Goal: Task Accomplishment & Management: Use online tool/utility

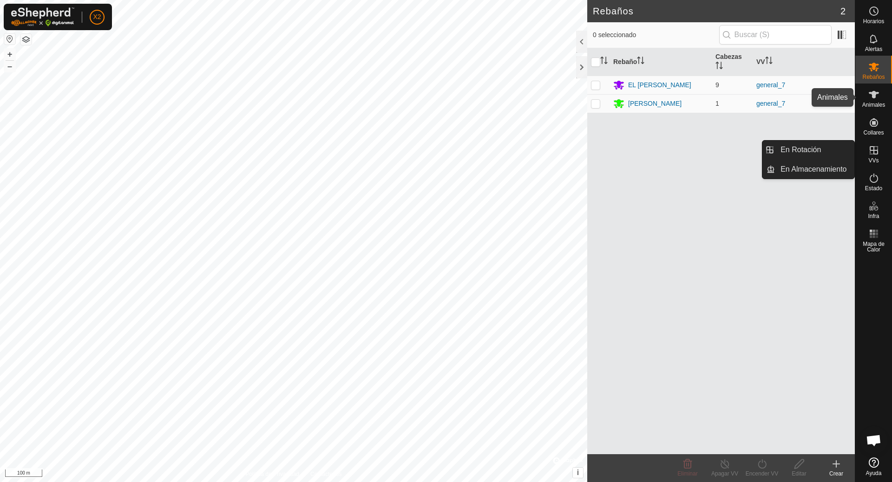
click at [879, 95] on es-animals-svg-icon at bounding box center [873, 94] width 17 height 15
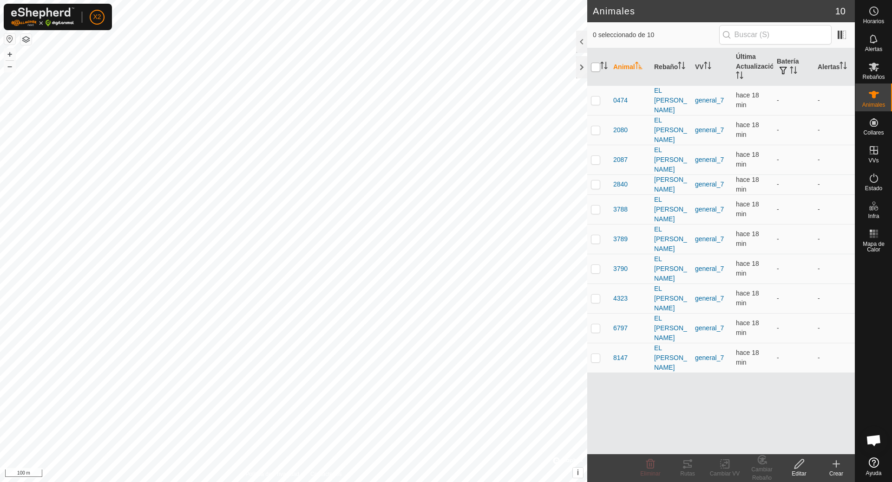
click at [597, 65] on input "checkbox" at bounding box center [595, 67] width 9 height 9
checkbox input "true"
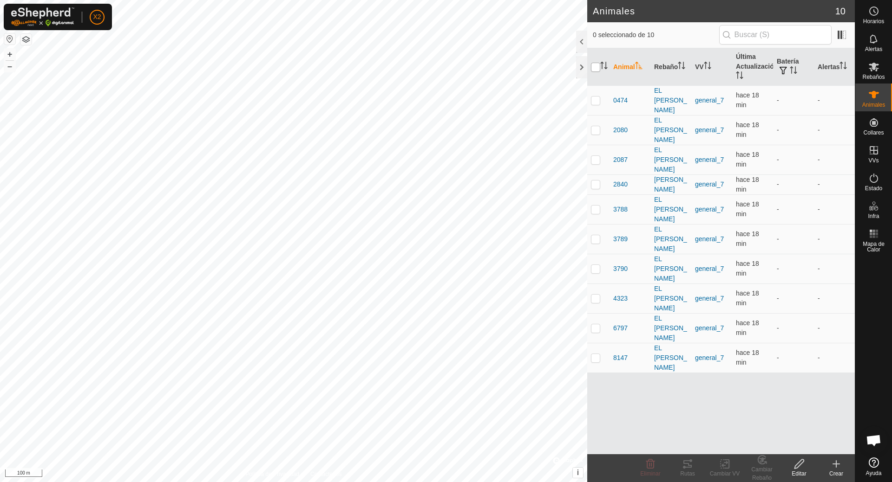
checkbox input "true"
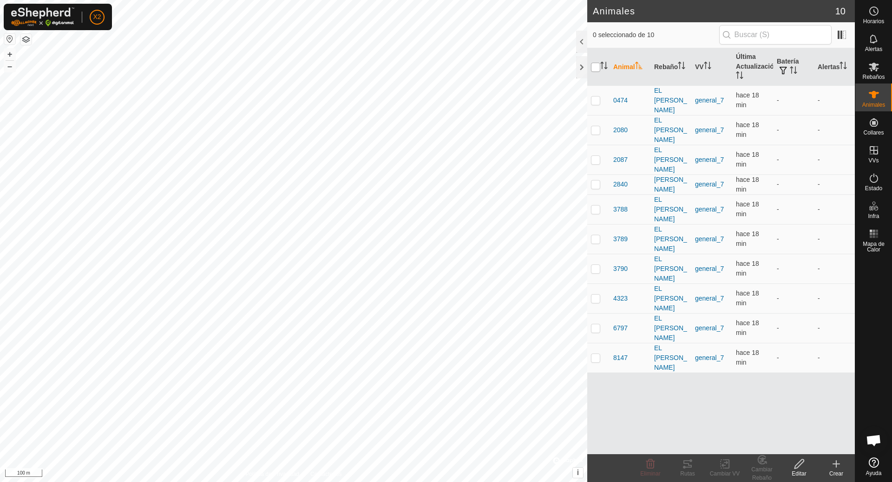
checkbox input "true"
click at [688, 468] on icon at bounding box center [687, 464] width 8 height 7
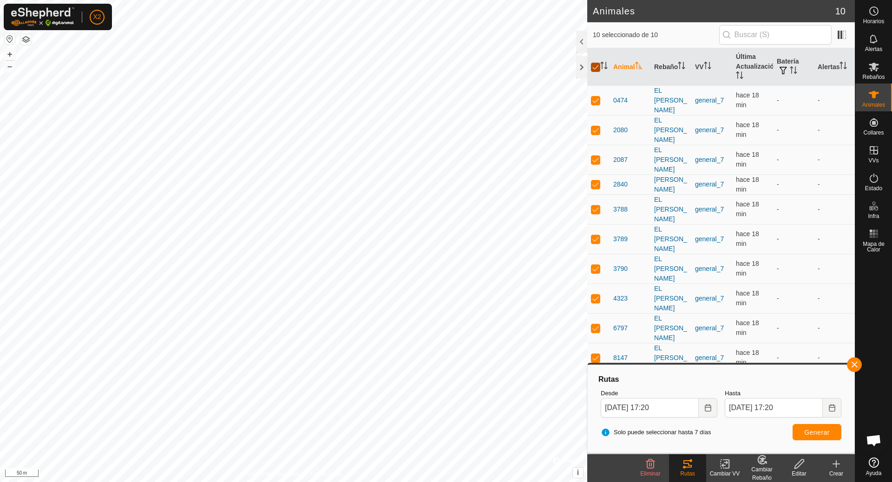
click at [598, 65] on input "checkbox" at bounding box center [595, 67] width 9 height 9
checkbox input "false"
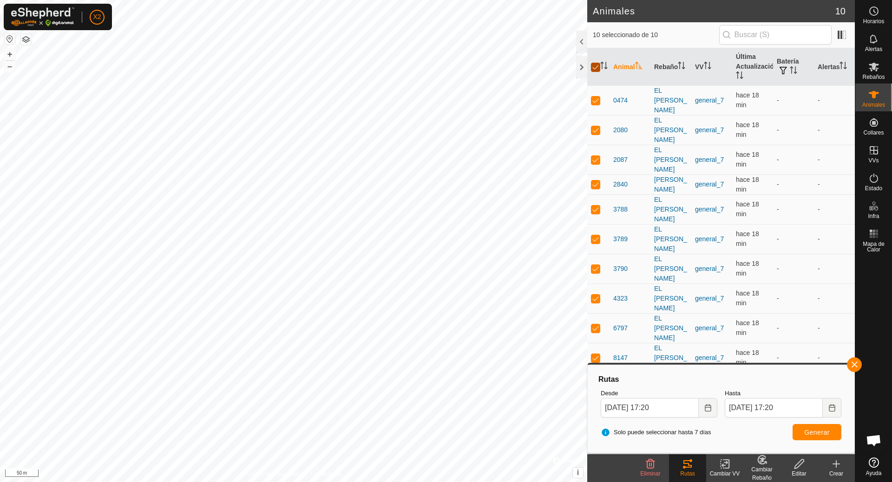
checkbox input "false"
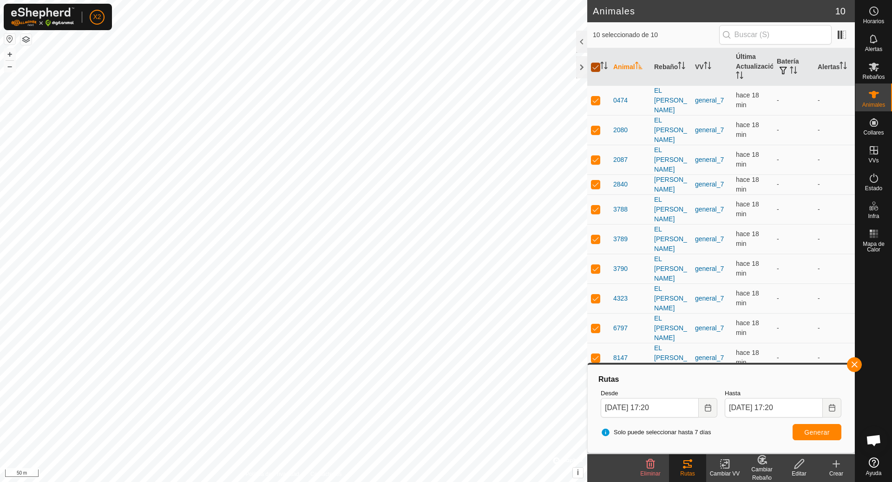
checkbox input "false"
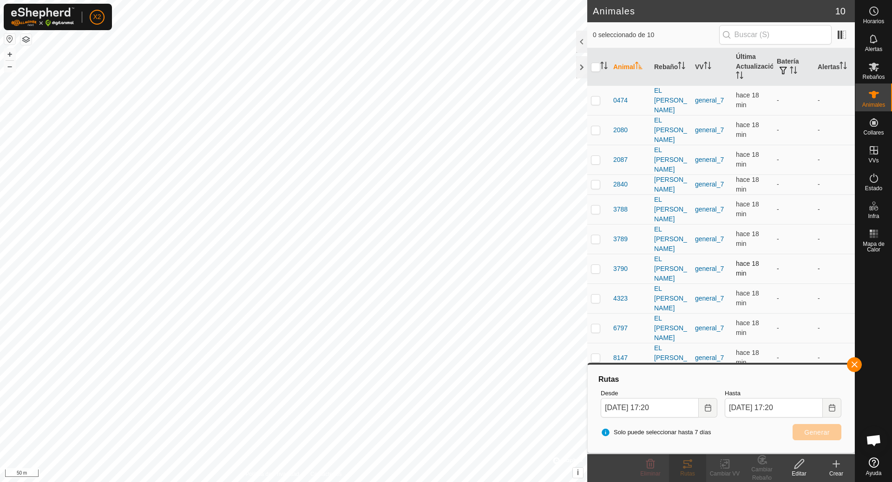
click at [596, 265] on p-checkbox at bounding box center [595, 268] width 9 height 7
checkbox input "true"
click at [814, 435] on span "Generar" at bounding box center [817, 432] width 26 height 7
click at [854, 364] on button "button" at bounding box center [854, 365] width 15 height 15
